Goal: Find specific page/section: Find specific page/section

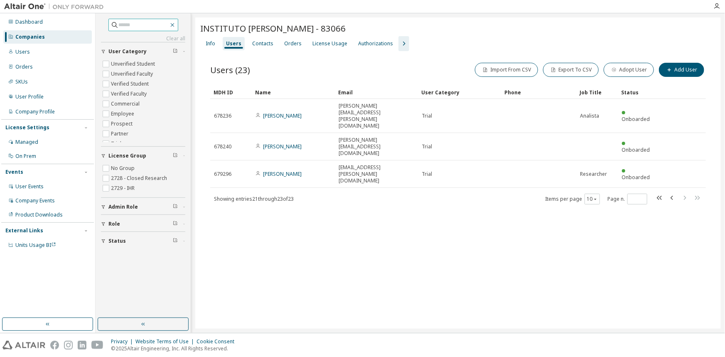
drag, startPoint x: 183, startPoint y: 22, endPoint x: 178, endPoint y: 25, distance: 5.2
click at [176, 22] on button "button" at bounding box center [172, 24] width 7 height 7
click at [157, 26] on input "text" at bounding box center [144, 25] width 50 height 8
type input "*****"
type input "*"
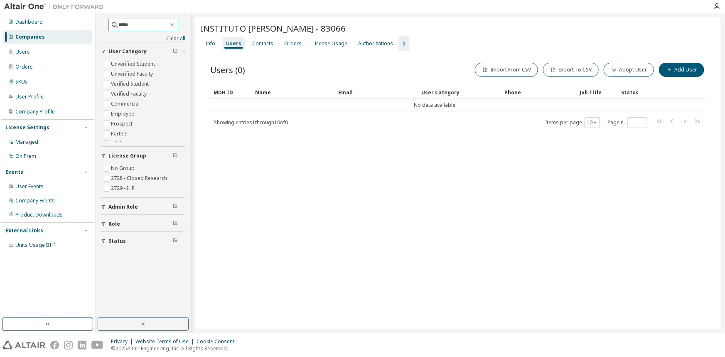
click at [176, 23] on icon "button" at bounding box center [172, 25] width 7 height 7
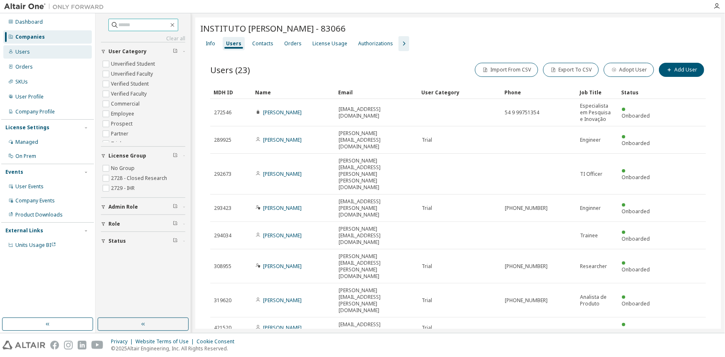
click at [21, 49] on div "Users" at bounding box center [22, 52] width 15 height 7
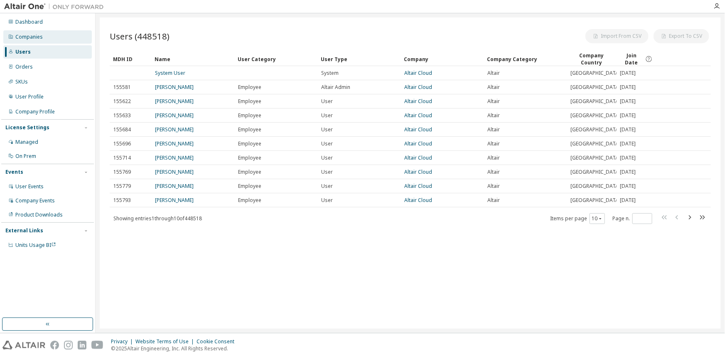
click at [25, 39] on div "Companies" at bounding box center [28, 37] width 27 height 7
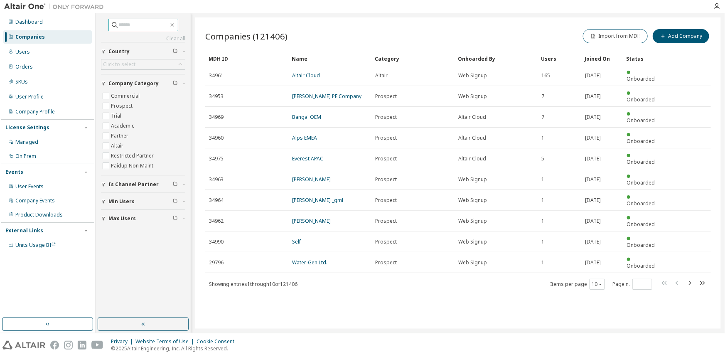
click at [143, 19] on span at bounding box center [144, 25] width 70 height 12
click at [142, 23] on input "text" at bounding box center [144, 25] width 50 height 8
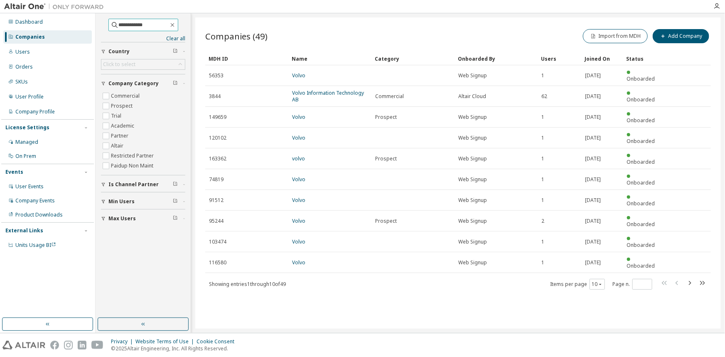
type input "**********"
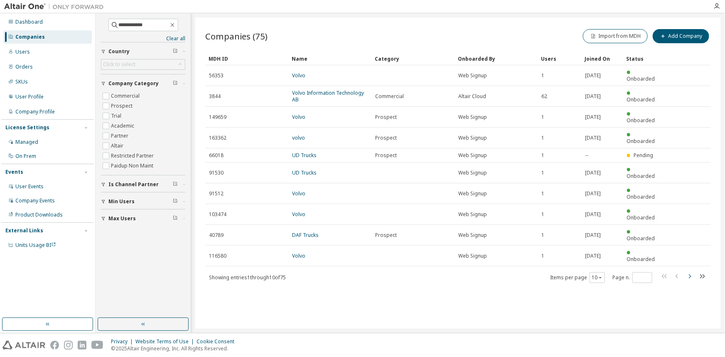
click at [691, 271] on icon "button" at bounding box center [690, 276] width 10 height 10
type input "*"
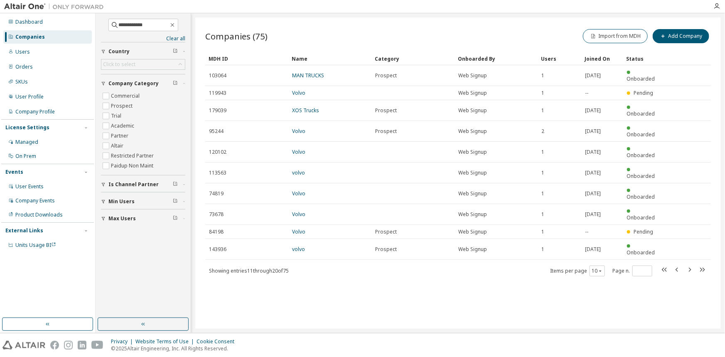
click at [547, 57] on div "Users" at bounding box center [559, 58] width 37 height 13
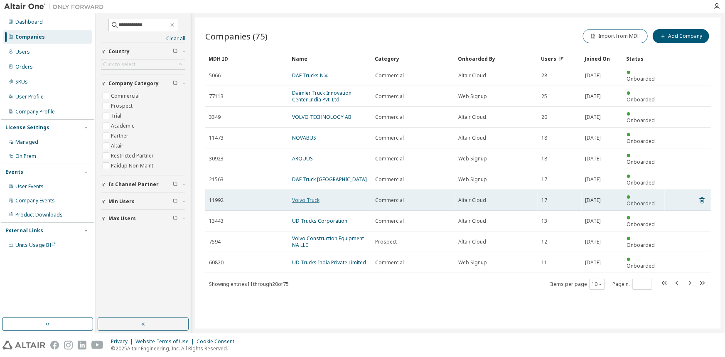
click at [305, 197] on link "Volvo Truck" at bounding box center [305, 200] width 27 height 7
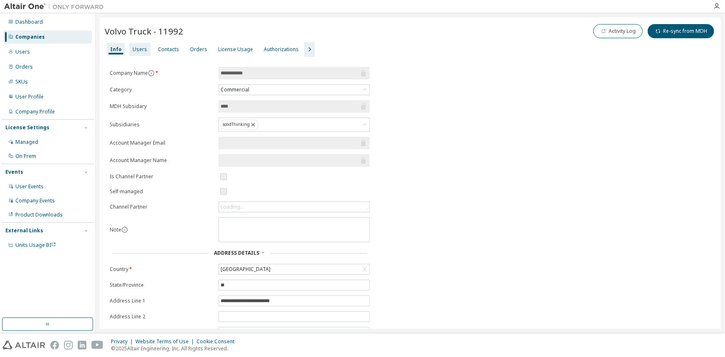
click at [133, 53] on div "Users" at bounding box center [139, 49] width 21 height 13
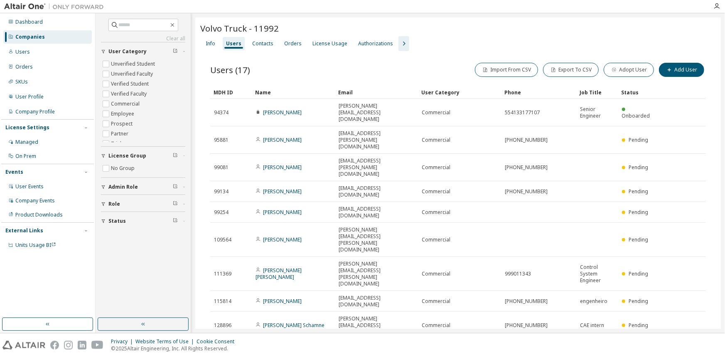
type input "*"
